Goal: Information Seeking & Learning: Learn about a topic

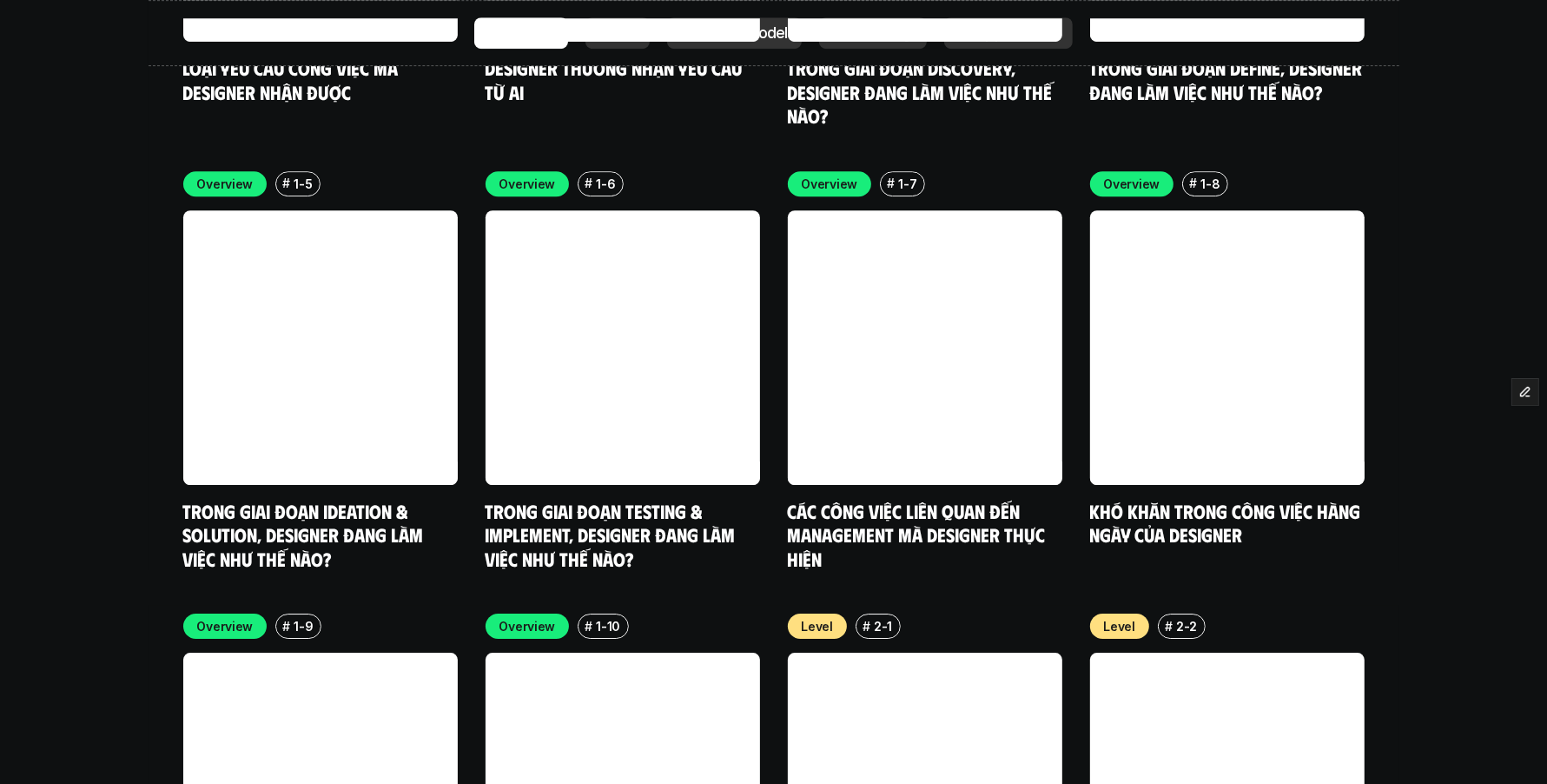
scroll to position [5179, 0]
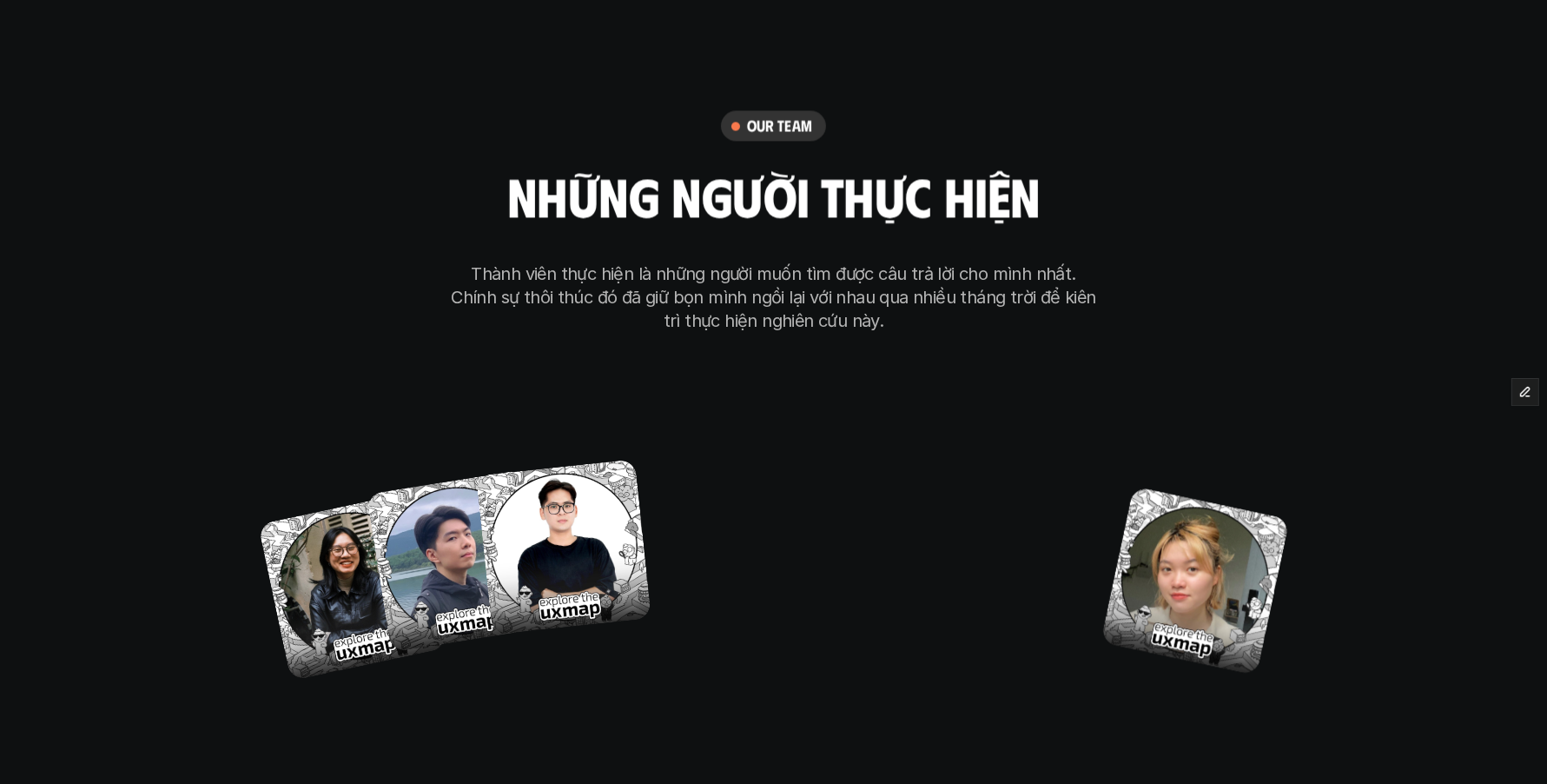
scroll to position [9853, 0]
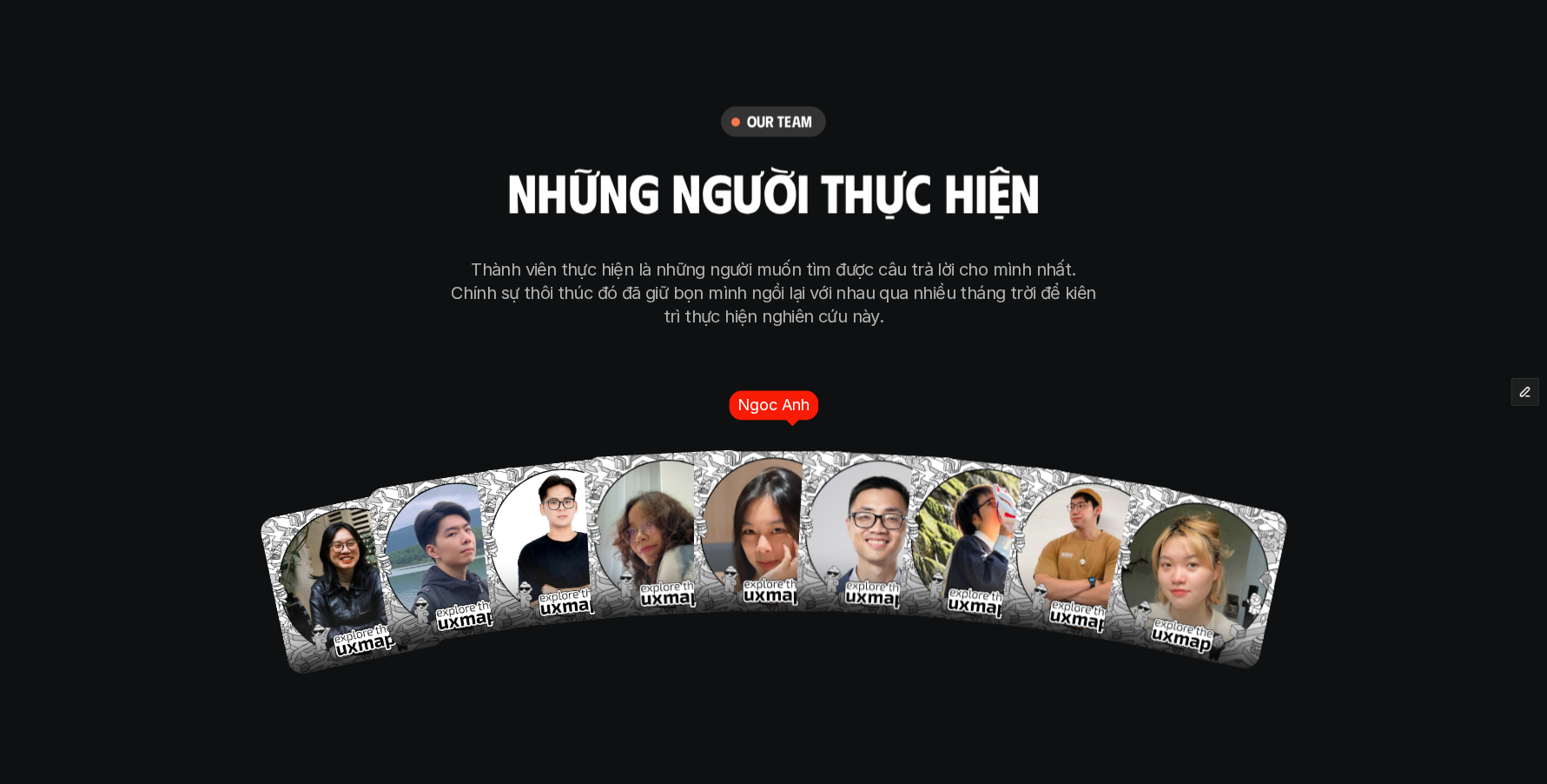
click at [737, 465] on img at bounding box center [774, 531] width 160 height 160
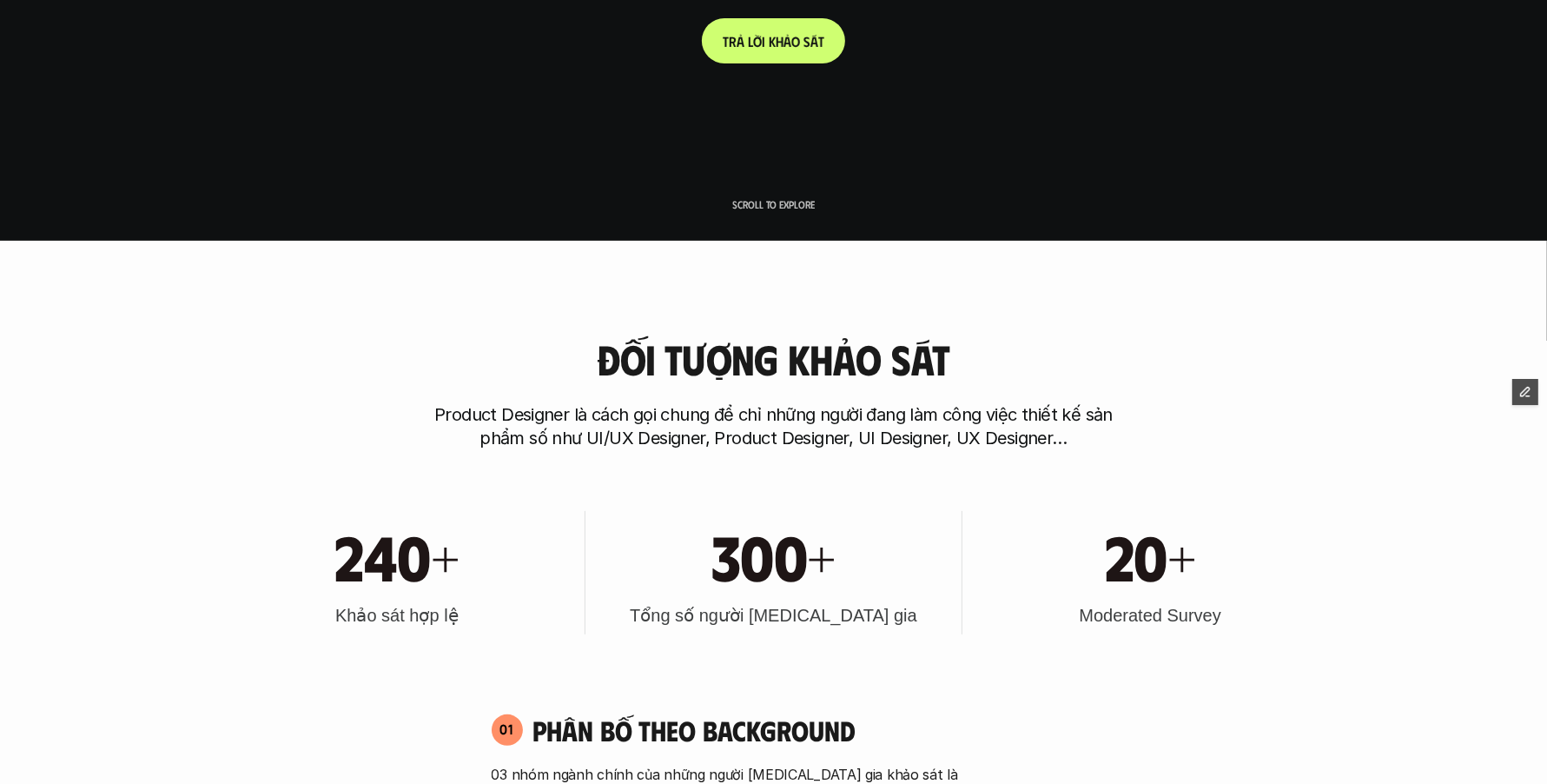
scroll to position [0, 0]
